Goal: Task Accomplishment & Management: Complete application form

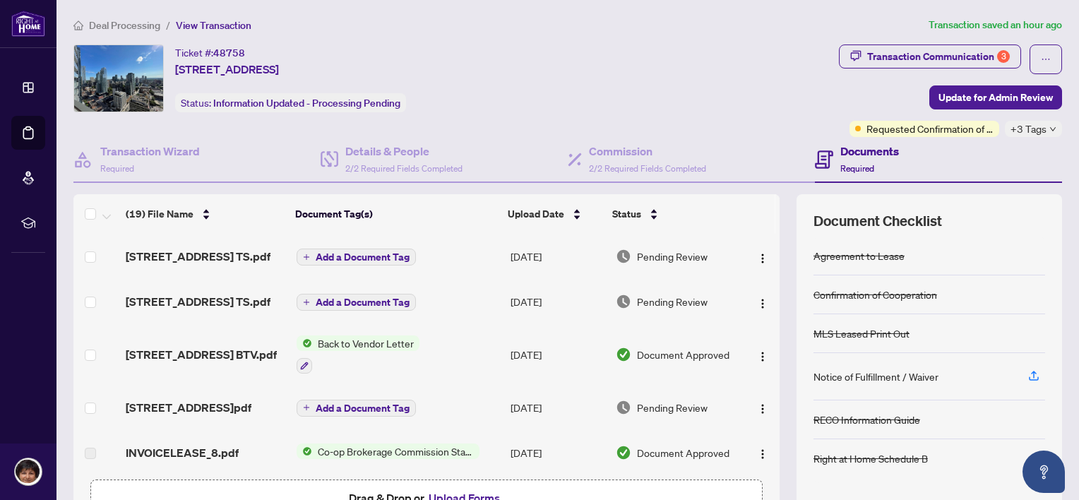
click at [129, 20] on span "Deal Processing" at bounding box center [124, 25] width 71 height 13
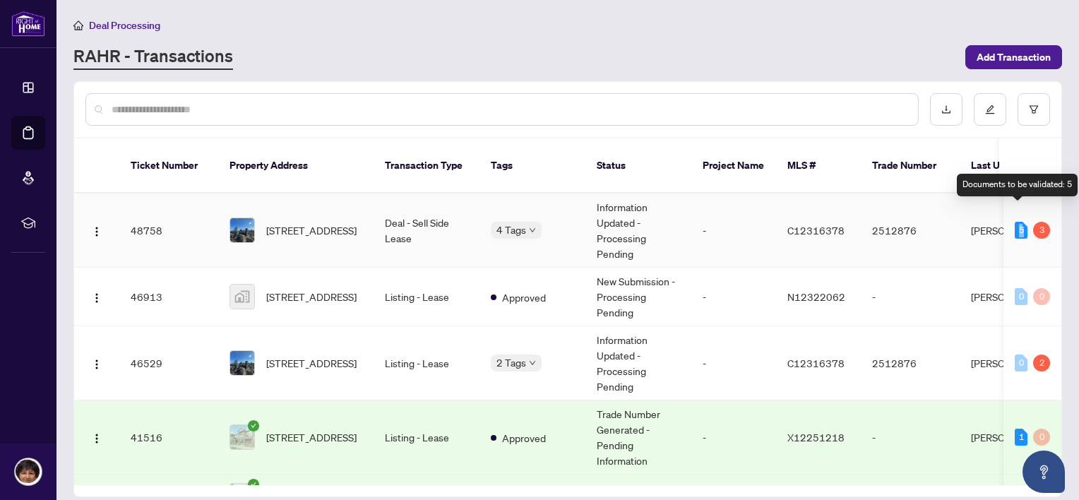
click at [1017, 222] on div "5" at bounding box center [1021, 230] width 13 height 17
drag, startPoint x: 1017, startPoint y: 212, endPoint x: 1040, endPoint y: 213, distance: 22.6
click at [1040, 222] on div "3" at bounding box center [1041, 230] width 17 height 17
click at [1016, 222] on div "5" at bounding box center [1021, 230] width 13 height 17
click at [311, 222] on span "[STREET_ADDRESS]" at bounding box center [311, 230] width 90 height 16
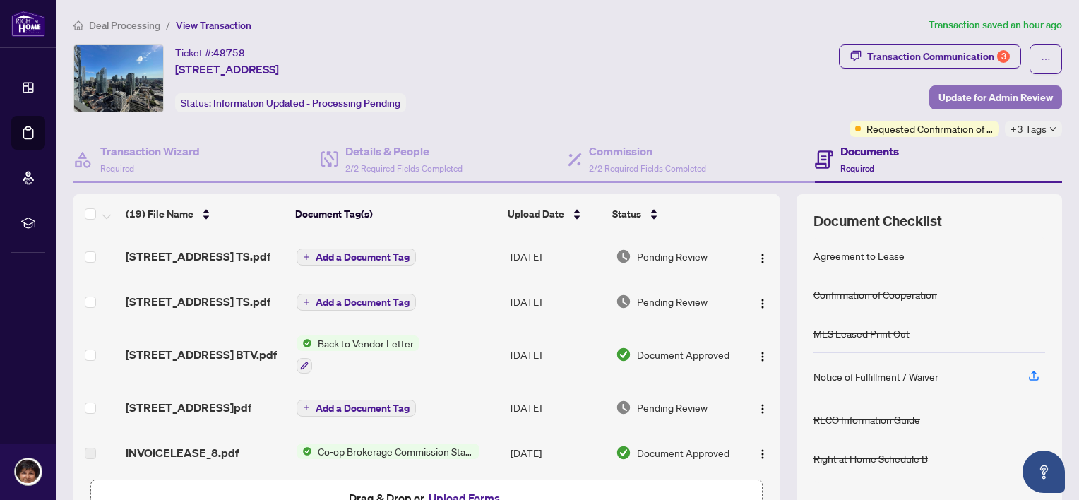
click at [980, 95] on span "Update for Admin Review" at bounding box center [996, 97] width 114 height 23
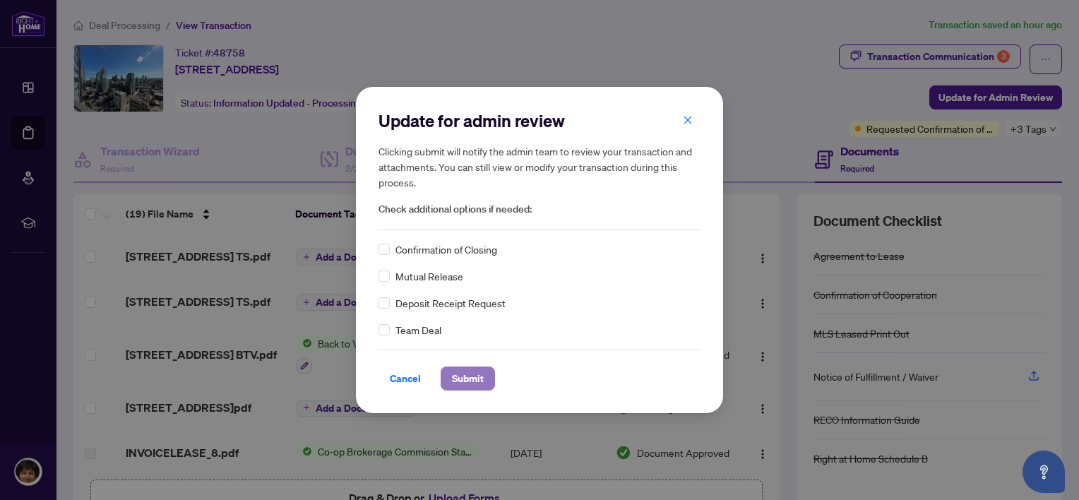
click at [469, 384] on span "Submit" at bounding box center [468, 378] width 32 height 23
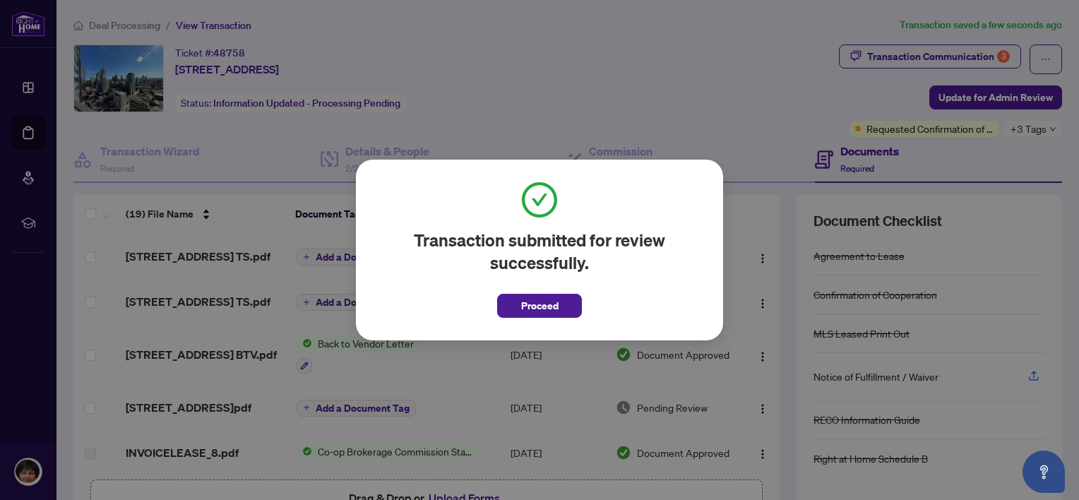
click at [678, 83] on div "Transaction submitted for review successfully. Proceed Cancel OK" at bounding box center [539, 250] width 1079 height 500
click at [525, 304] on span "Proceed" at bounding box center [539, 306] width 37 height 23
